Goal: Task Accomplishment & Management: Use online tool/utility

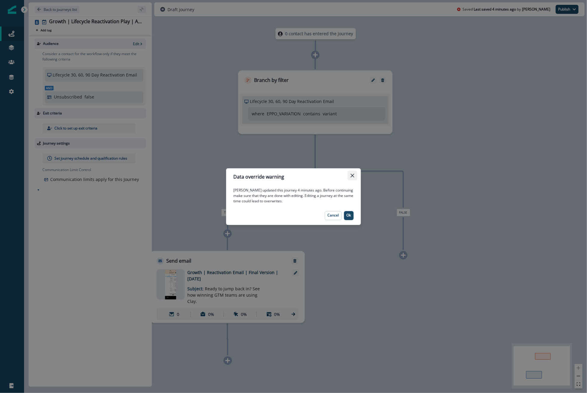
click at [355, 178] on button "Close" at bounding box center [353, 176] width 10 height 10
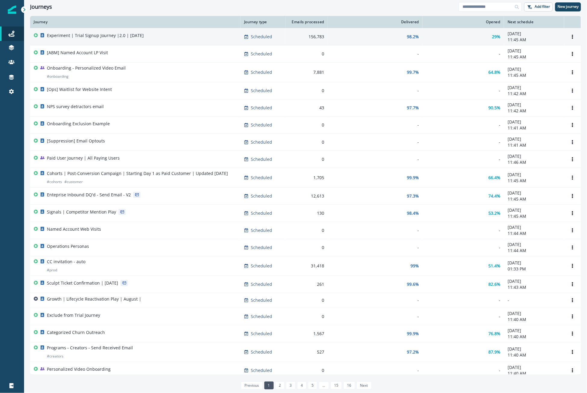
click at [135, 36] on p "Experiment | Trial Signup Journey |2.0 | [DATE]" at bounding box center [95, 35] width 97 height 6
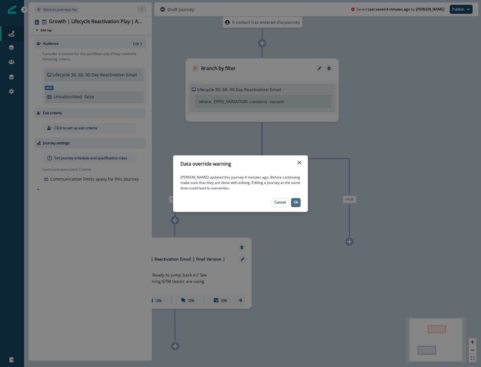
click at [296, 202] on p "Ok" at bounding box center [296, 202] width 5 height 4
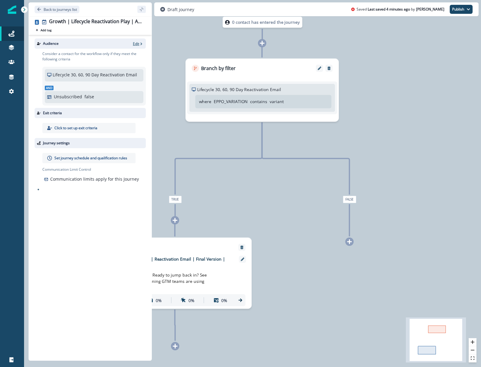
click at [137, 42] on p "Edit" at bounding box center [136, 43] width 6 height 5
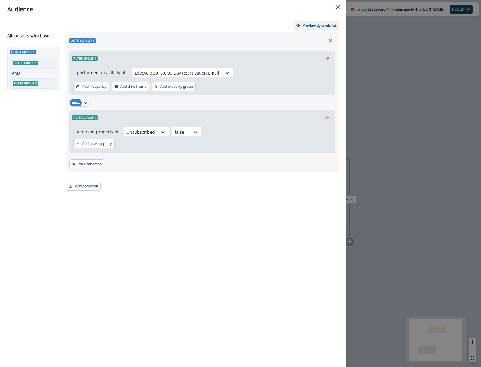
click at [310, 22] on button "Preview dynamic list" at bounding box center [316, 25] width 45 height 9
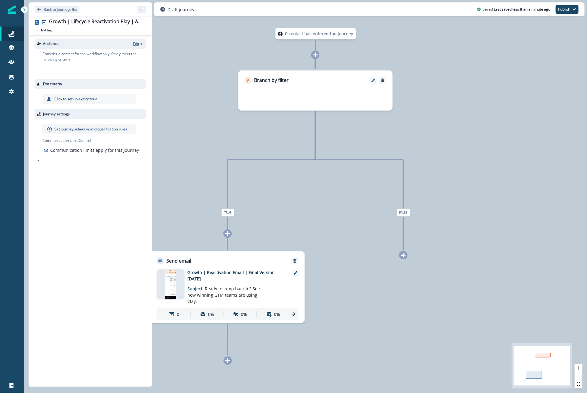
click at [138, 43] on p "Edit" at bounding box center [136, 43] width 6 height 5
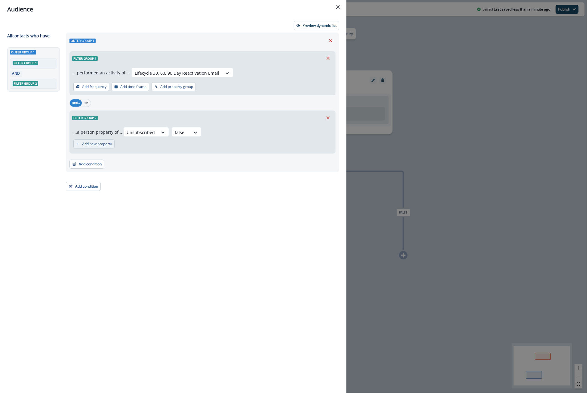
click at [90, 142] on p "Add new property" at bounding box center [97, 144] width 30 height 4
click at [175, 136] on div at bounding box center [181, 132] width 13 height 8
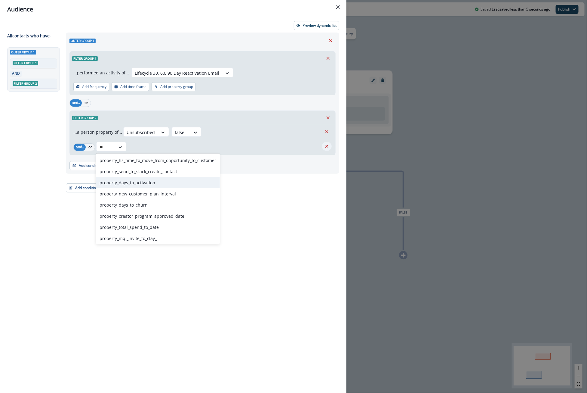
type input "**"
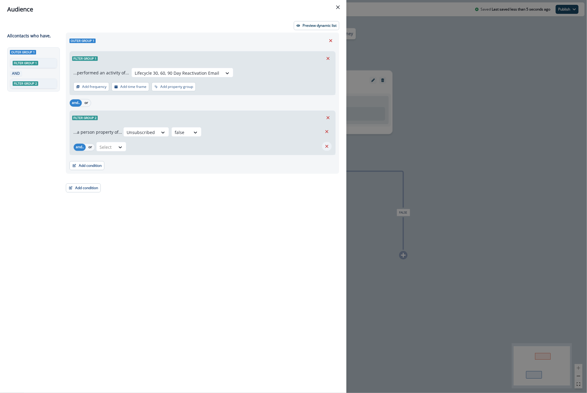
click at [326, 144] on icon "Remove" at bounding box center [326, 146] width 5 height 5
click at [89, 184] on button "Add condition" at bounding box center [83, 186] width 35 height 9
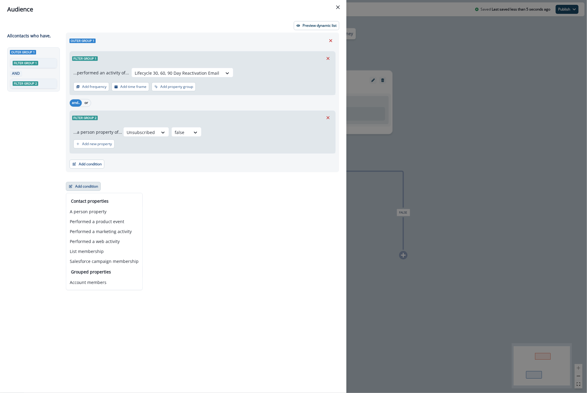
click at [222, 218] on div "Outer group 1 Filter group 1 ...performed an activity of... Lifecycle 30, 60, 9…" at bounding box center [200, 201] width 277 height 338
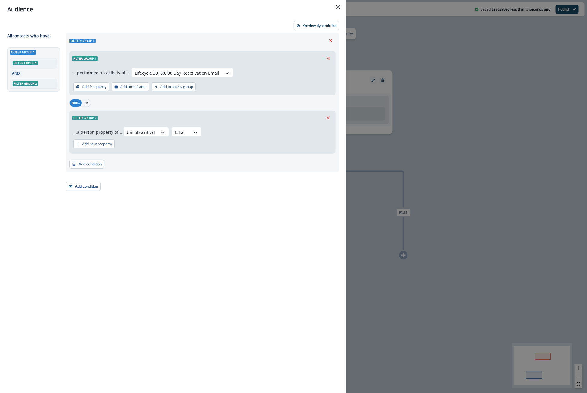
click at [132, 175] on div "Outer group 1 Filter group 1 ...performed an activity of... Lifecycle 30, 60, 9…" at bounding box center [200, 201] width 277 height 338
click at [317, 29] on button "Preview dynamic list" at bounding box center [316, 25] width 45 height 9
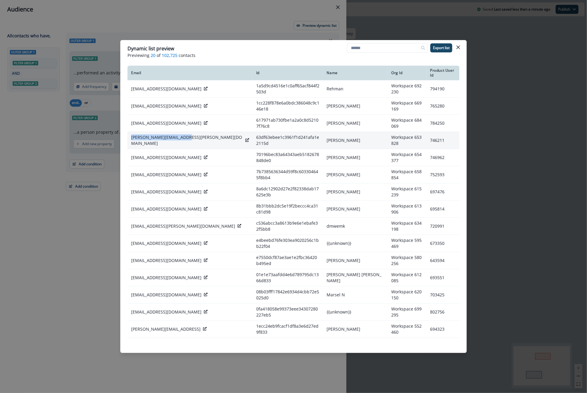
drag, startPoint x: 188, startPoint y: 131, endPoint x: 131, endPoint y: 132, distance: 57.2
click at [131, 132] on td "mohamed.nayeem@jdsoft.in" at bounding box center [190, 140] width 125 height 17
copy p "mohamed.nayeem@jdsoft.in"
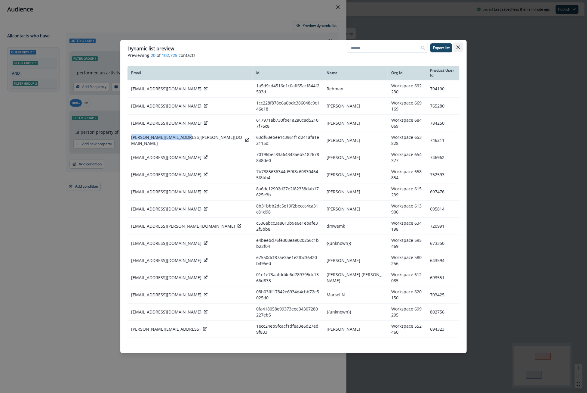
click at [460, 45] on icon "Close" at bounding box center [459, 47] width 4 height 4
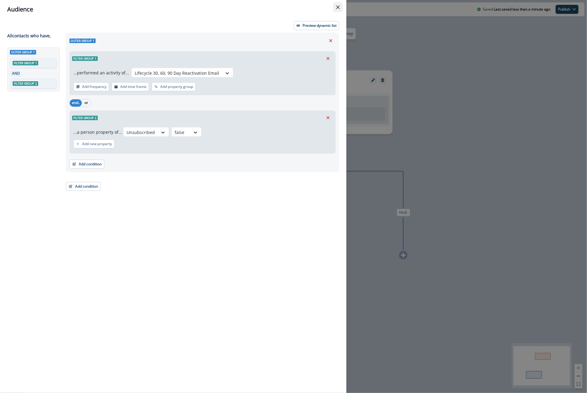
click at [339, 8] on icon "Close" at bounding box center [338, 7] width 4 height 4
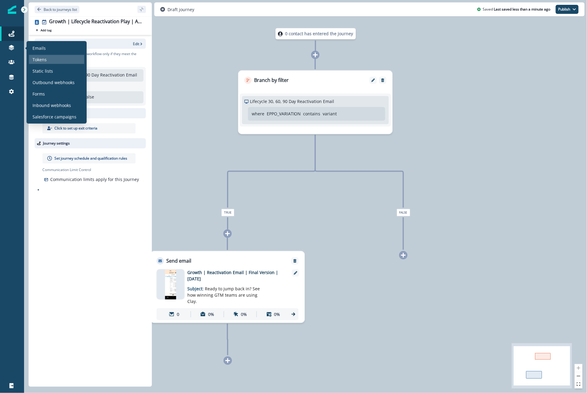
click at [30, 57] on div "Tokens" at bounding box center [56, 59] width 55 height 9
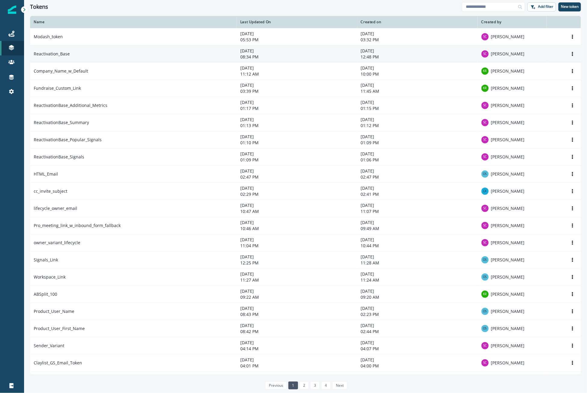
click at [86, 52] on td "Reactivation_Base" at bounding box center [133, 53] width 207 height 17
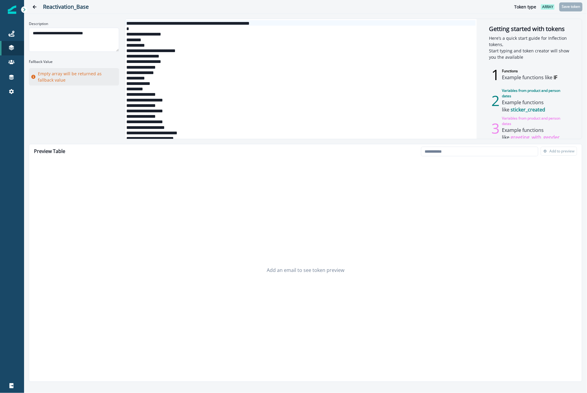
click at [481, 144] on div "Loading... Person data unavailable Add to preview" at bounding box center [499, 151] width 161 height 14
click at [481, 150] on input "email" at bounding box center [479, 152] width 117 height 10
paste input "**********"
type input "**********"
click at [481, 154] on button "Add to preview" at bounding box center [559, 151] width 36 height 9
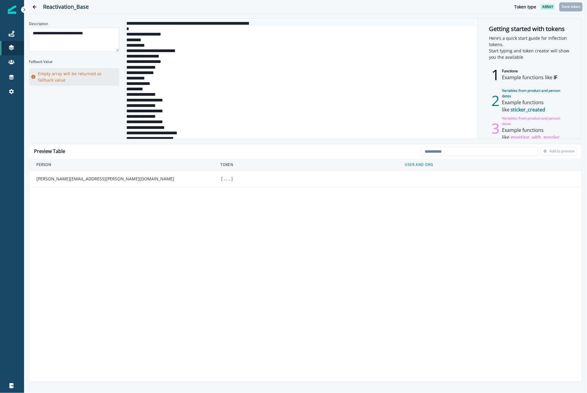
click at [228, 182] on td "[ ... ]" at bounding box center [306, 179] width 184 height 16
click at [228, 180] on button "..." at bounding box center [227, 179] width 8 height 6
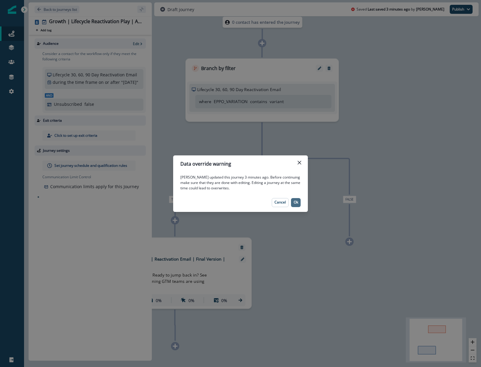
click at [299, 204] on button "Ok" at bounding box center [296, 202] width 10 height 9
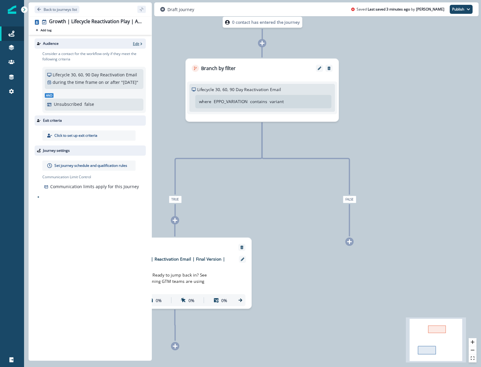
click at [139, 45] on p "Edit" at bounding box center [136, 43] width 6 height 5
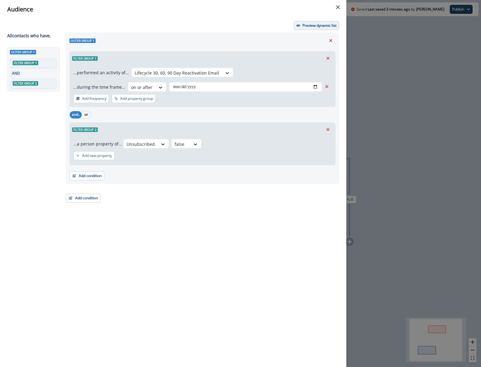
click at [317, 27] on p "Preview dynamic list" at bounding box center [320, 25] width 34 height 4
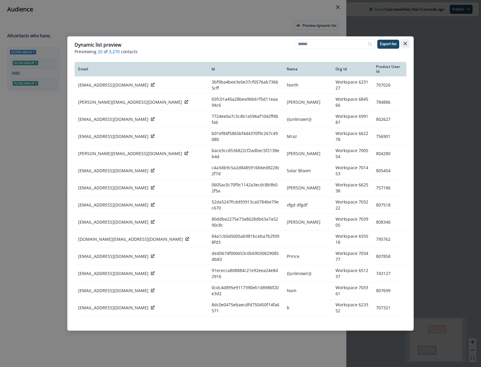
click at [407, 42] on icon "Close" at bounding box center [406, 44] width 4 height 4
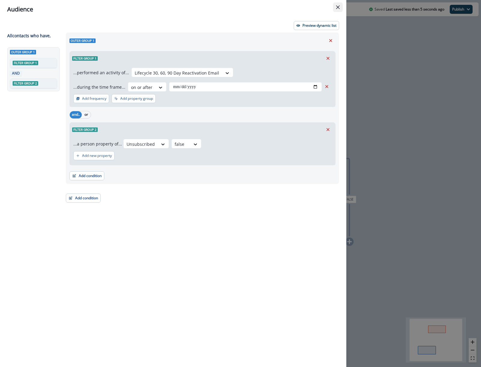
click at [339, 9] on button "Close" at bounding box center [338, 7] width 10 height 10
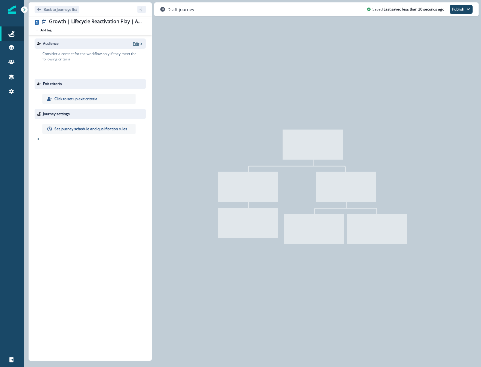
click at [139, 45] on p "Edit" at bounding box center [136, 43] width 6 height 5
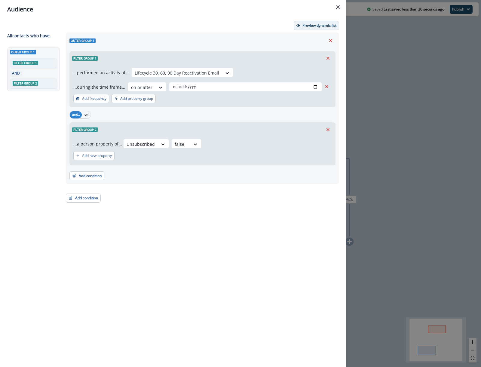
click at [312, 29] on button "Preview dynamic list" at bounding box center [316, 25] width 45 height 9
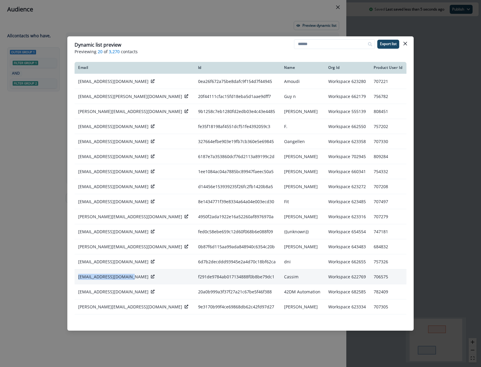
drag, startPoint x: 134, startPoint y: 278, endPoint x: 78, endPoint y: 279, distance: 55.4
click at [78, 279] on p "eram.myewards@gmail.com" at bounding box center [113, 277] width 70 height 6
copy p "eram.myewards@gmail.com"
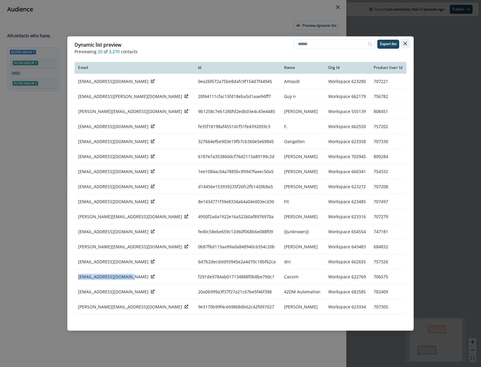
click at [403, 42] on button "Close" at bounding box center [406, 44] width 10 height 10
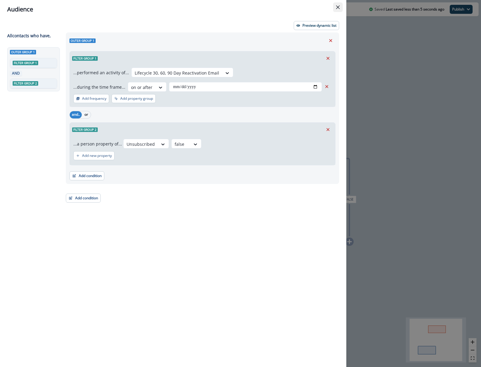
click at [339, 5] on icon "Close" at bounding box center [338, 7] width 4 height 4
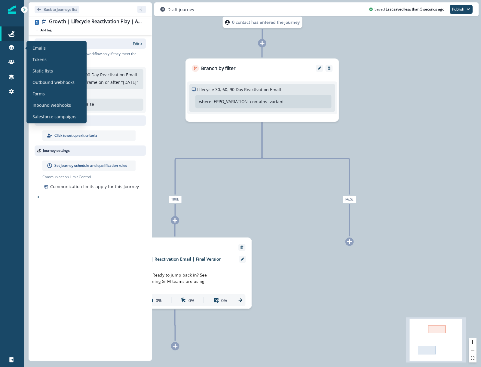
click at [44, 54] on div "Emails Tokens Static lists Outbound webhooks Forms Inbound webhooks Salesforce …" at bounding box center [56, 82] width 55 height 78
click at [44, 57] on p "Tokens" at bounding box center [39, 59] width 14 height 6
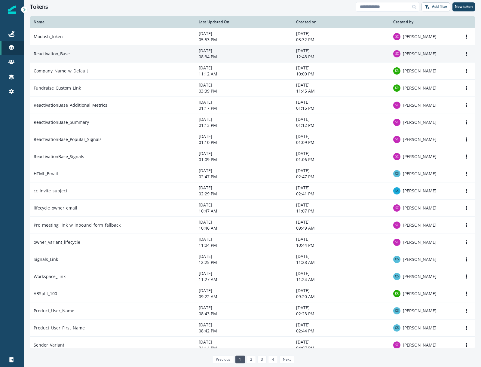
click at [91, 53] on td "Reactivation_Base" at bounding box center [112, 53] width 165 height 17
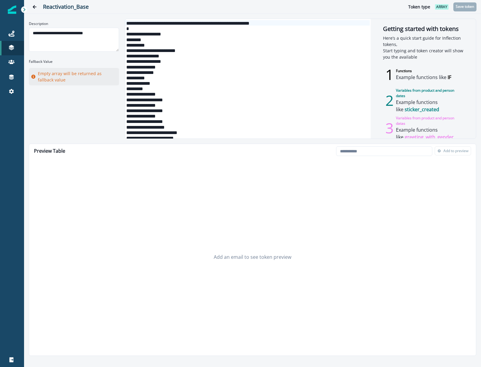
click at [407, 158] on div "Loading... Person data unavailable Add to preview" at bounding box center [404, 151] width 140 height 14
click at [404, 153] on input "email" at bounding box center [384, 152] width 96 height 10
paste input "**********"
type input "**********"
click at [451, 153] on button "Add to preview" at bounding box center [453, 151] width 36 height 9
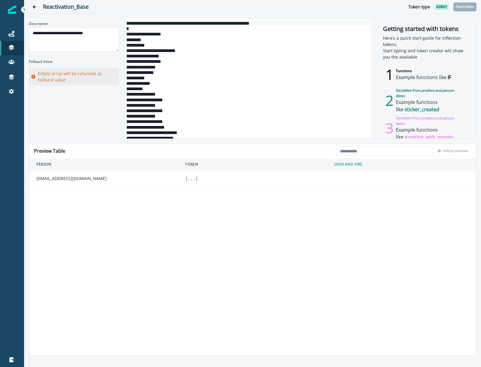
click at [193, 177] on button "..." at bounding box center [192, 179] width 8 height 6
click at [205, 184] on button "..." at bounding box center [204, 185] width 8 height 6
